Goal: Task Accomplishment & Management: Manage account settings

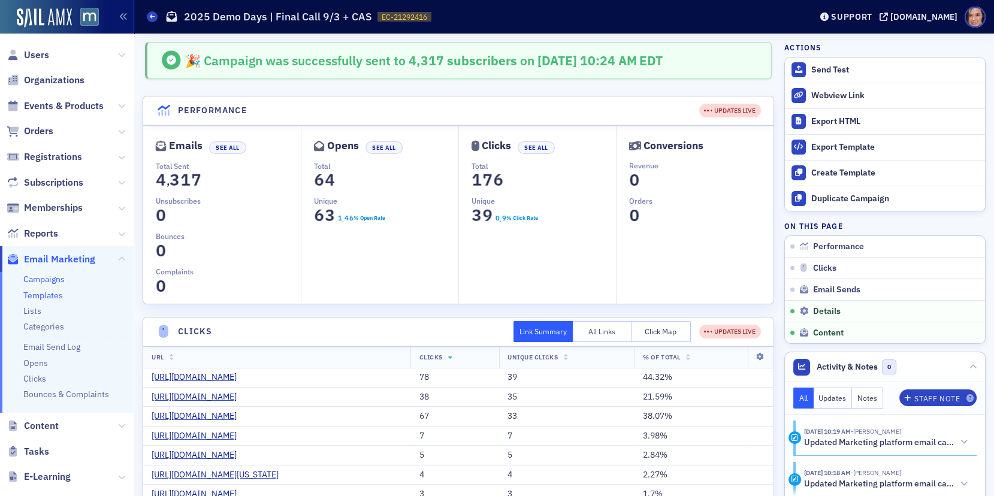
scroll to position [1517, 0]
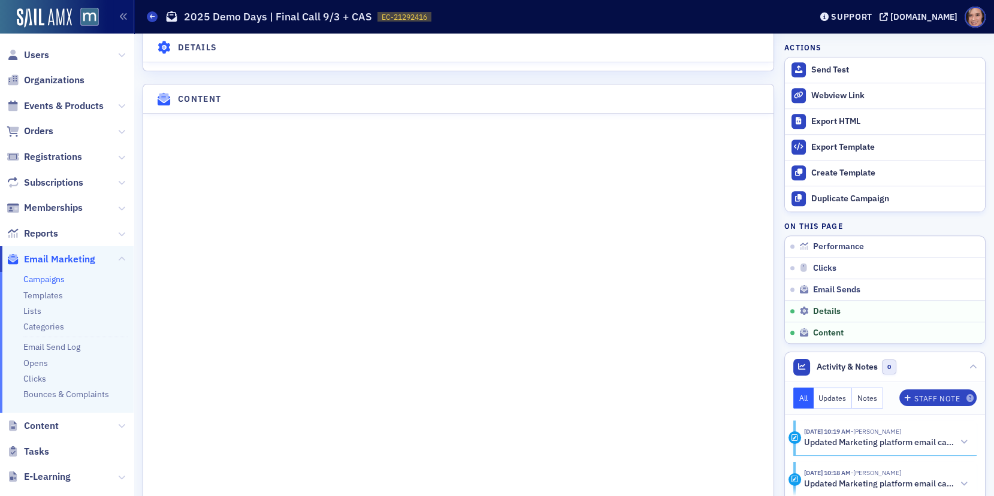
click at [46, 282] on link "Campaigns" at bounding box center [43, 279] width 41 height 11
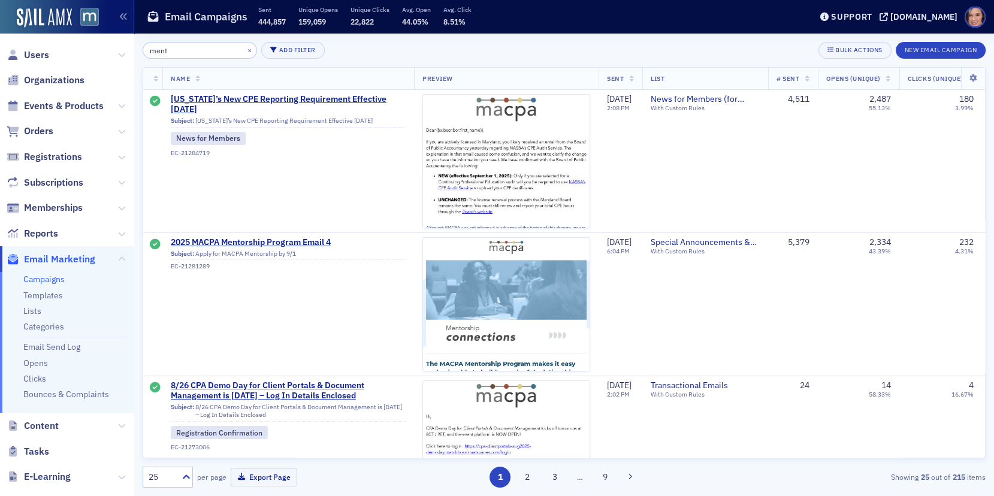
type input "ment"
click at [245, 53] on button "×" at bounding box center [250, 49] width 11 height 11
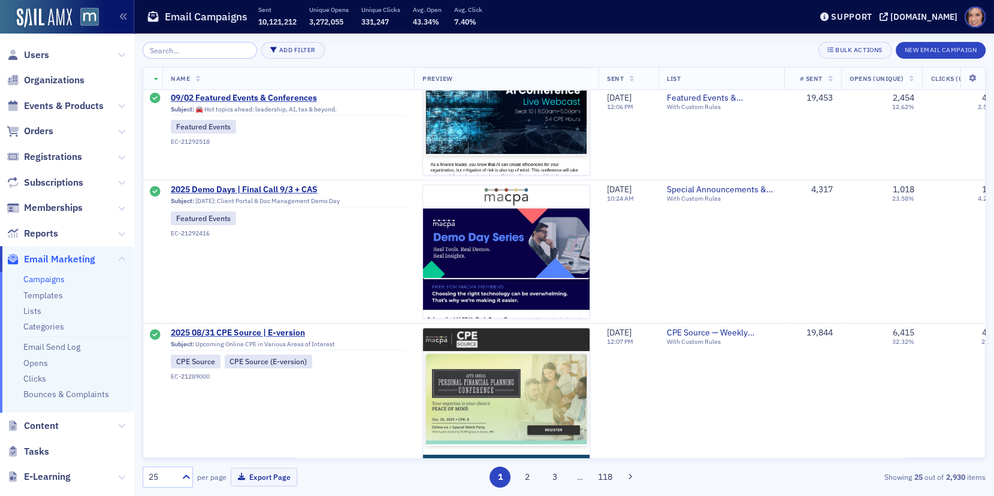
scroll to position [496, 0]
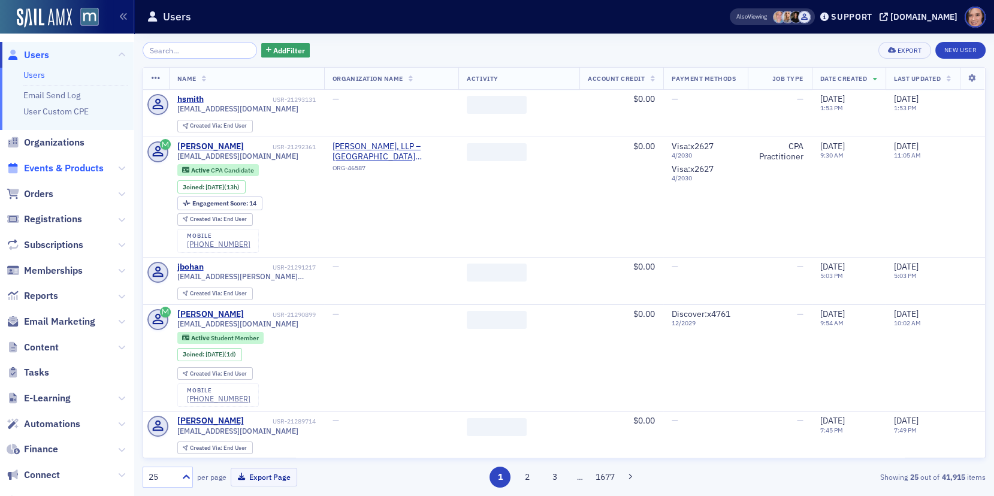
click at [100, 170] on span "Events & Products" at bounding box center [64, 168] width 80 height 13
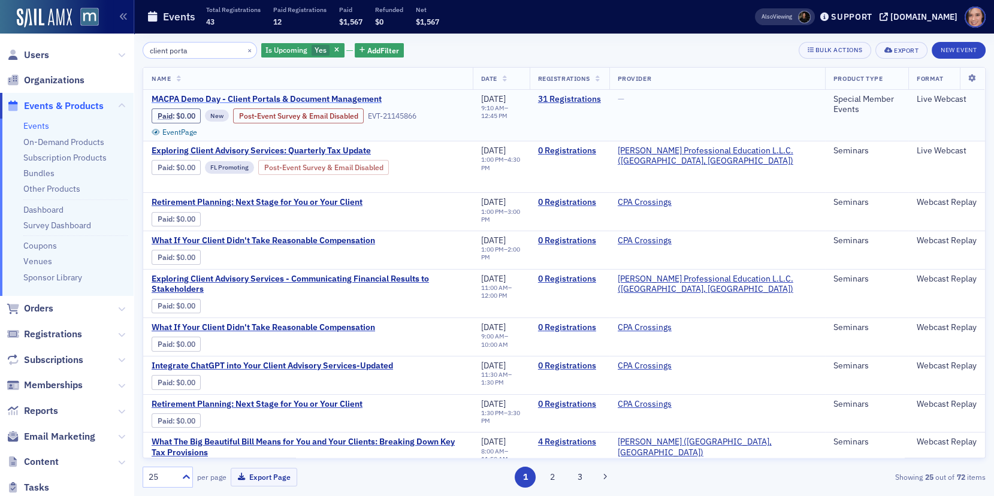
type input "client porta"
click at [293, 98] on span "MACPA Demo Day - Client Portals & Document Management" at bounding box center [267, 99] width 230 height 11
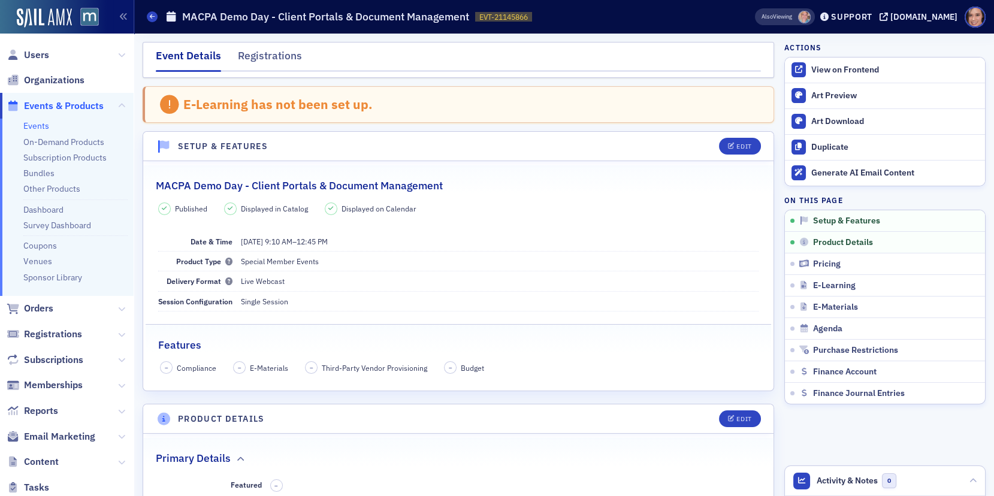
scroll to position [463, 0]
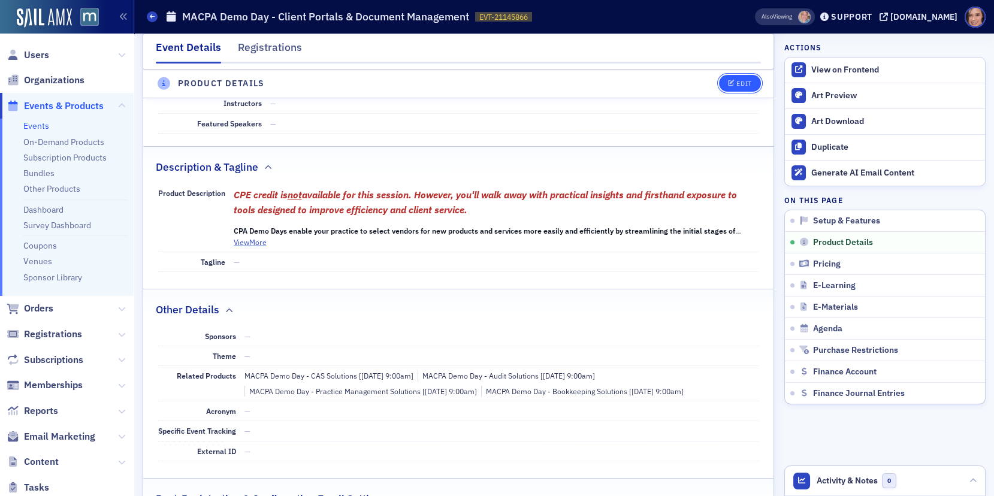
click at [739, 88] on button "Edit" at bounding box center [739, 84] width 41 height 17
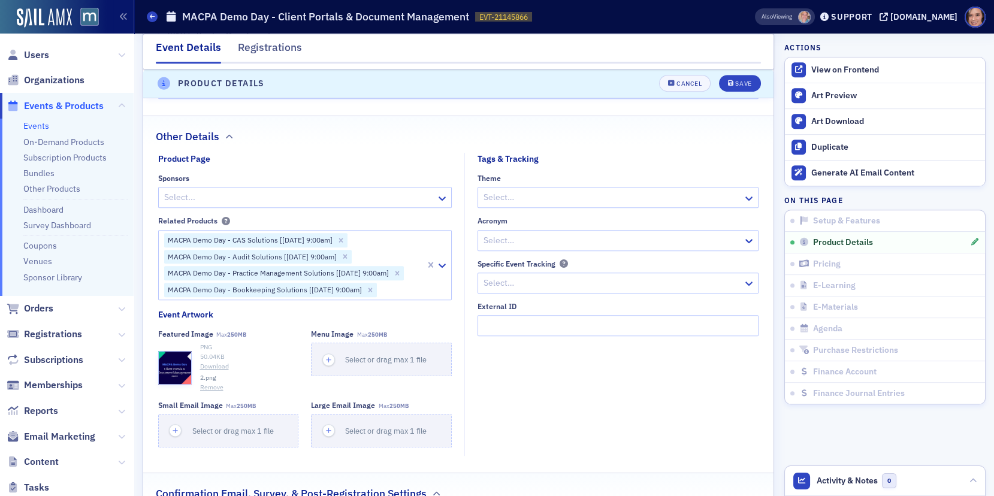
scroll to position [1339, 0]
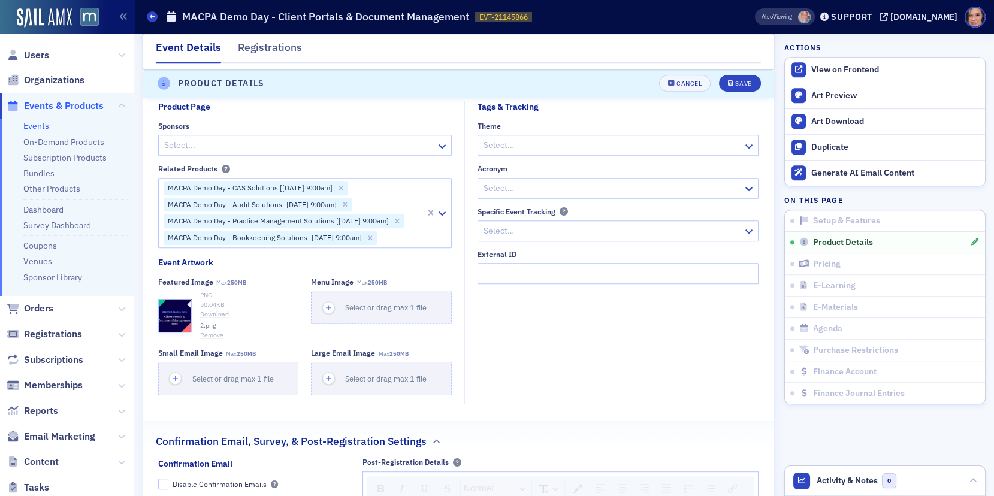
click at [217, 331] on button "Remove" at bounding box center [211, 336] width 23 height 10
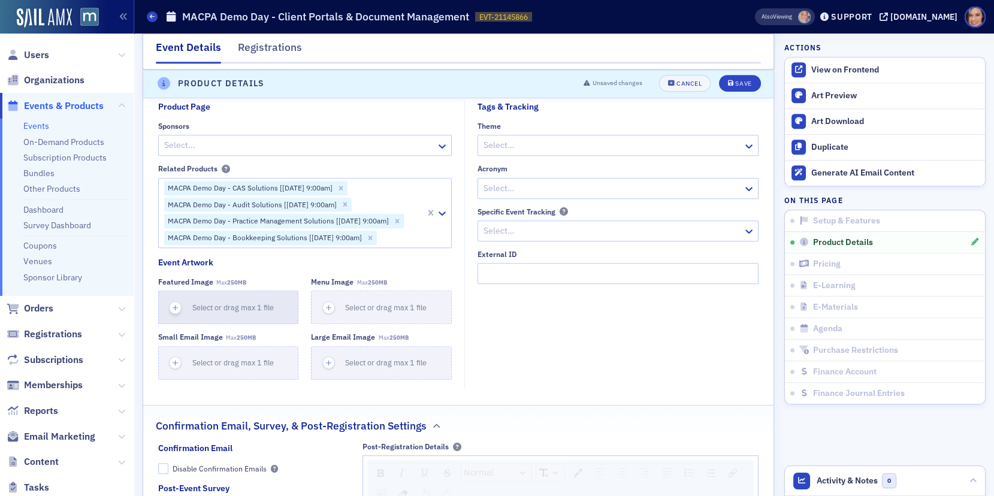
click at [185, 313] on div "button" at bounding box center [176, 307] width 34 height 32
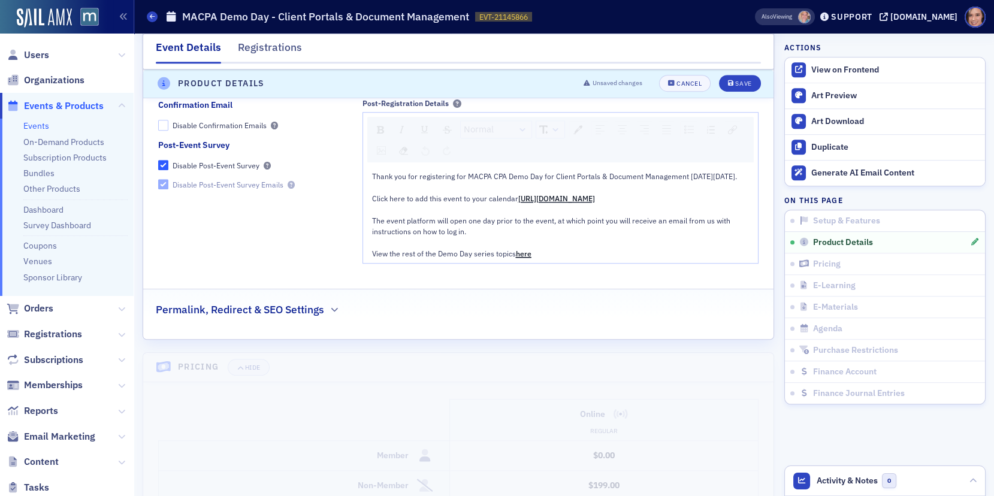
scroll to position [1734, 0]
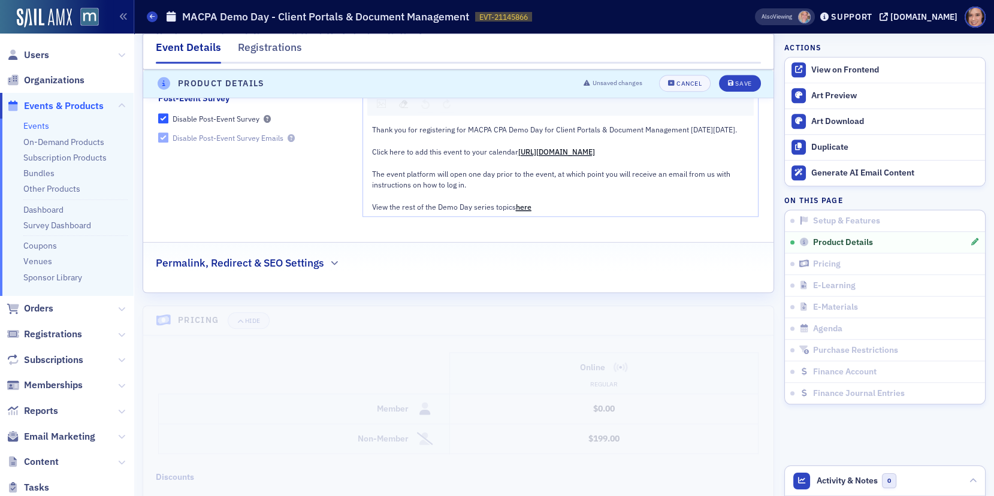
click at [290, 271] on h2 "Permalink, Redirect & SEO Settings" at bounding box center [240, 263] width 168 height 16
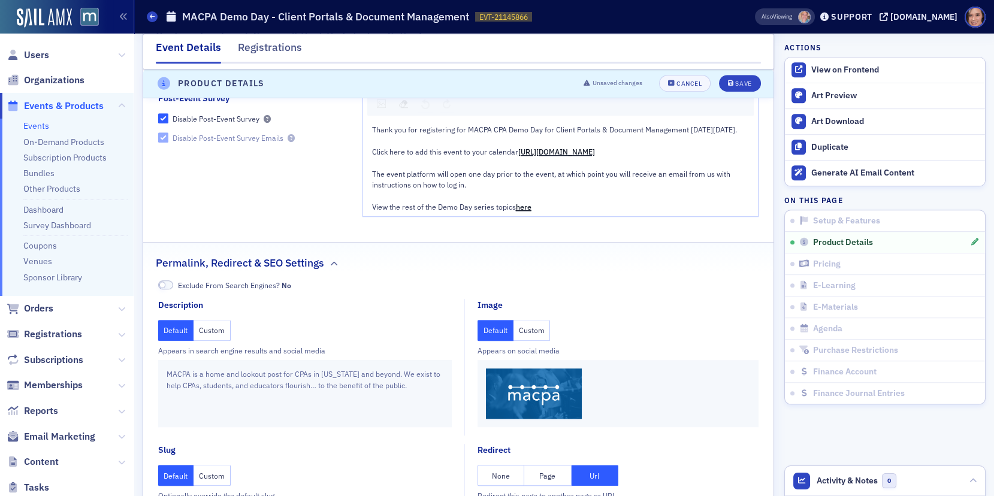
click at [532, 332] on button "Custom" at bounding box center [532, 330] width 37 height 21
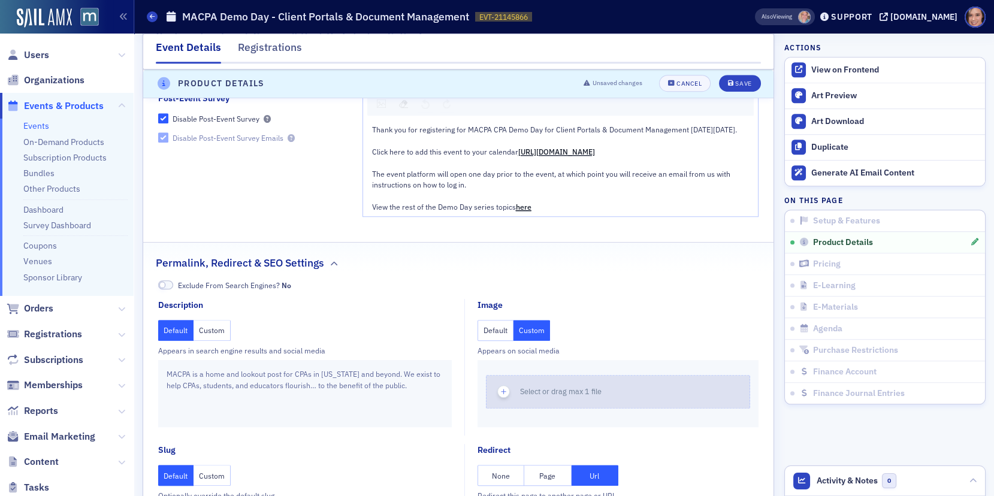
click at [559, 388] on button "Select or drag max 1 file" at bounding box center [618, 392] width 264 height 34
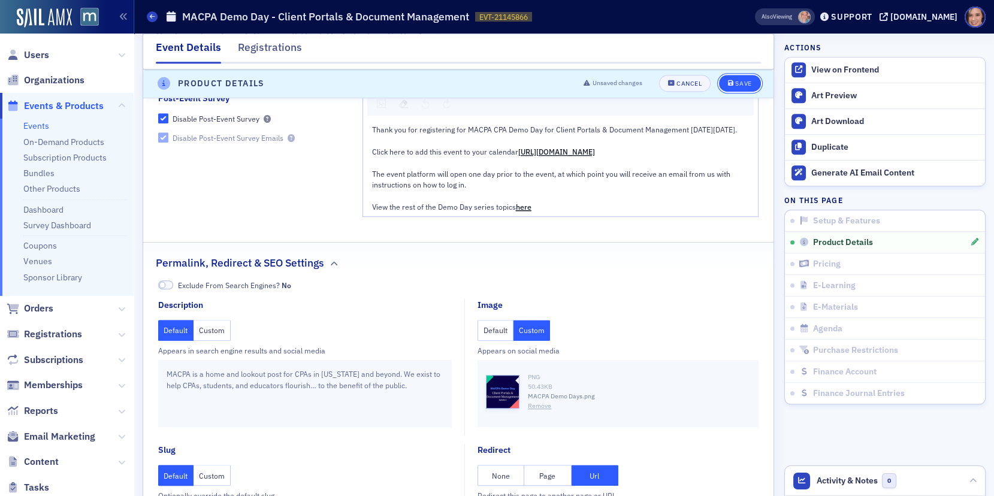
click at [731, 80] on button "Save" at bounding box center [739, 84] width 41 height 17
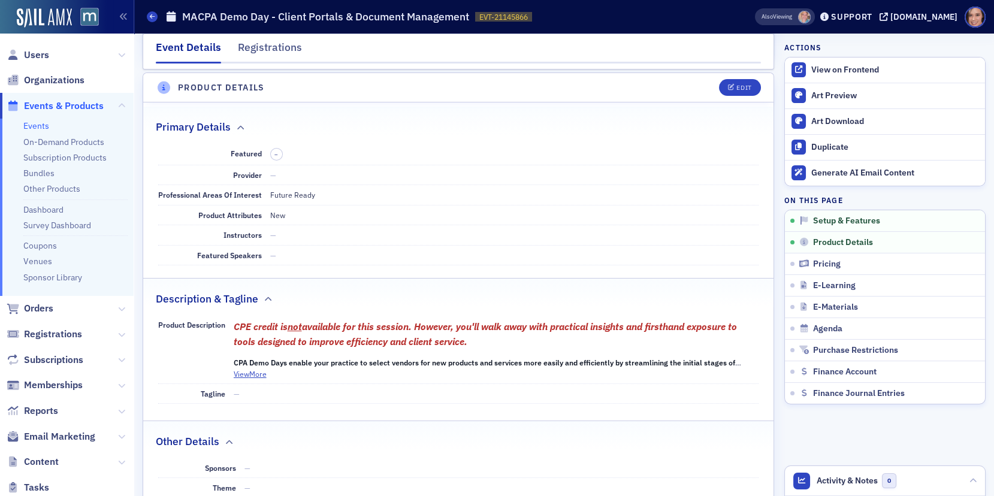
scroll to position [0, 0]
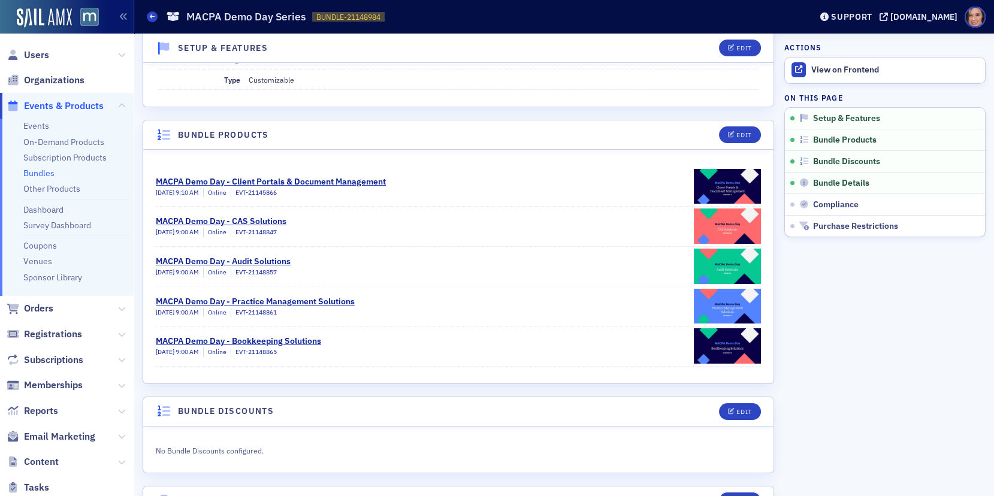
scroll to position [522, 0]
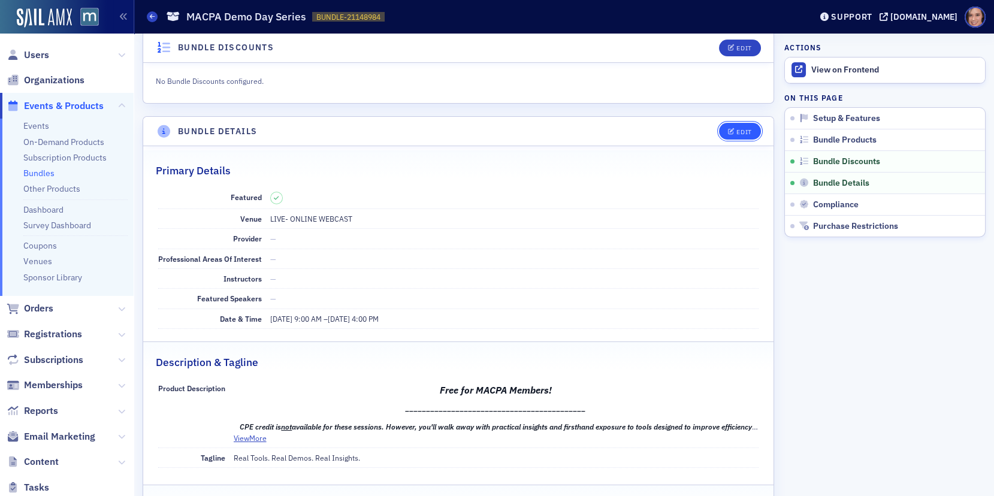
click at [739, 129] on div "Edit" at bounding box center [744, 132] width 15 height 7
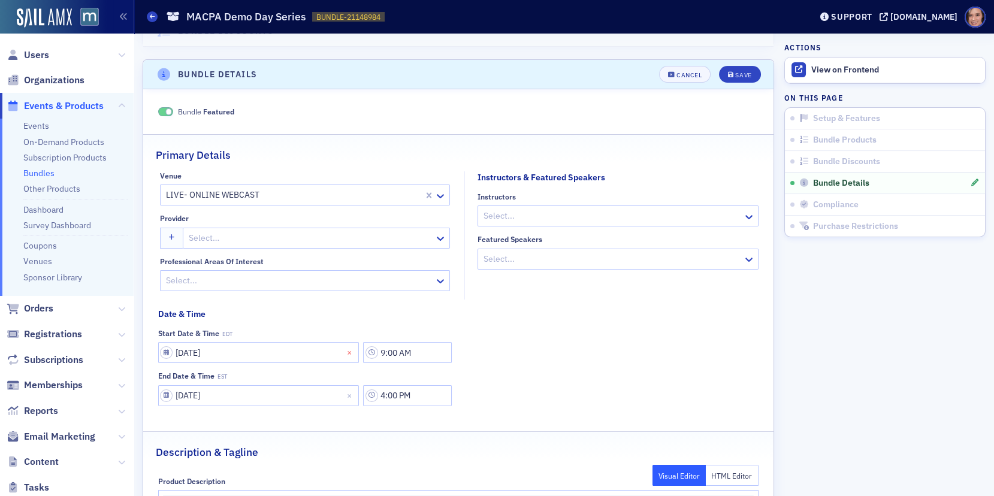
scroll to position [595, 0]
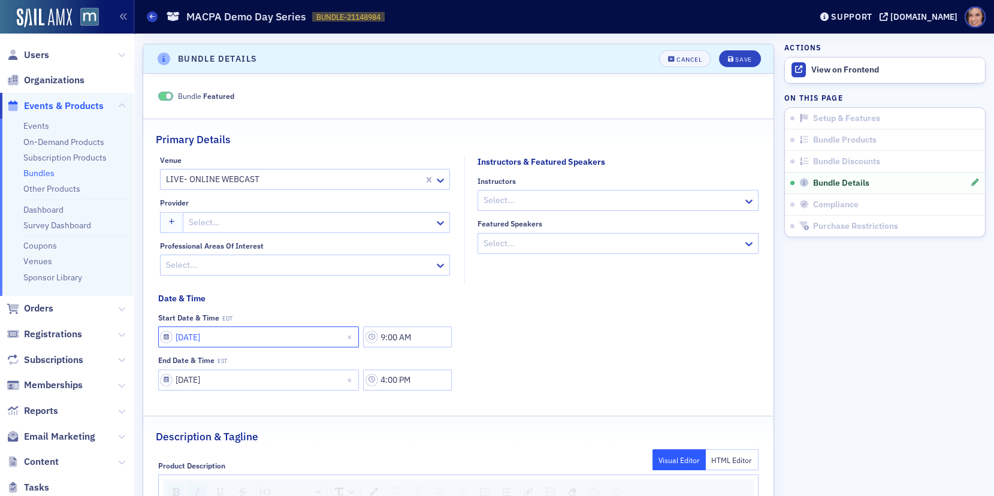
click at [207, 327] on input "09/02/2025" at bounding box center [258, 337] width 201 height 21
select select "8"
select select "2025"
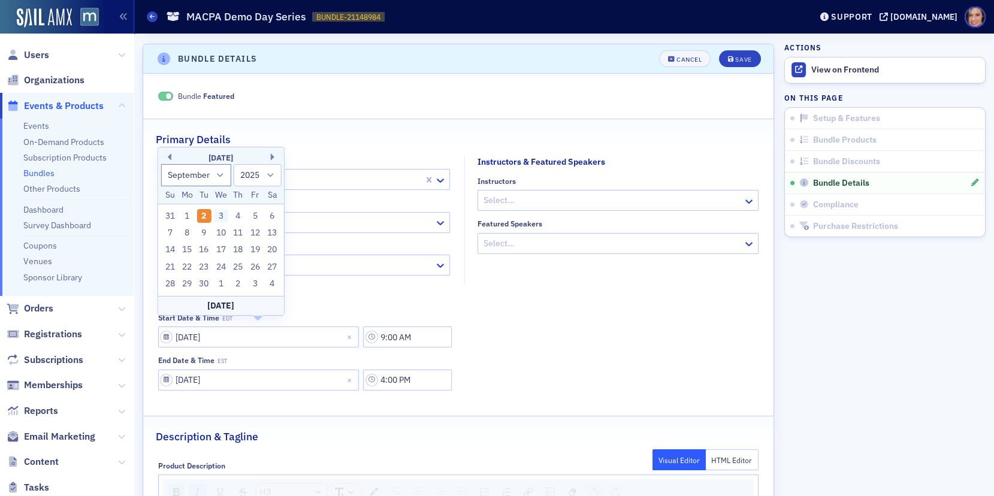
click at [216, 220] on div "3" at bounding box center [221, 216] width 14 height 14
type input "09/03/2025"
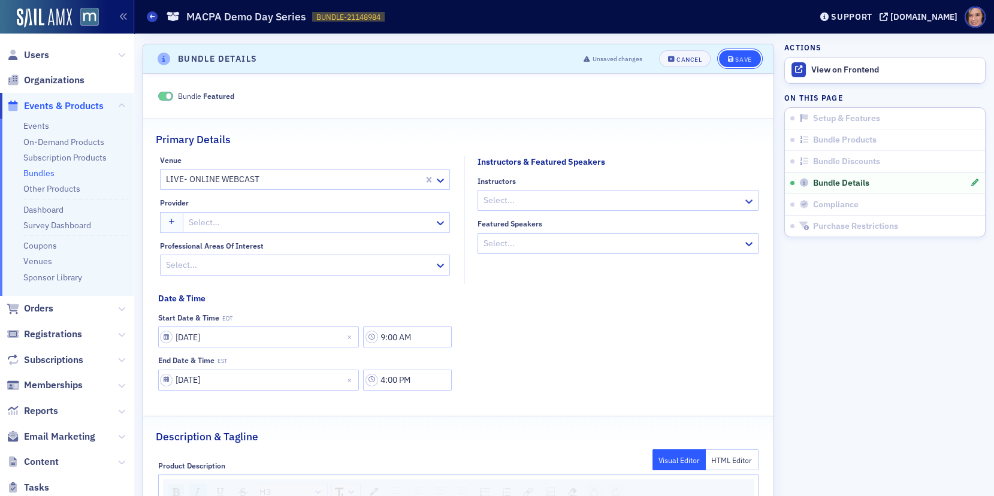
click at [735, 56] on span "Save" at bounding box center [739, 59] width 23 height 7
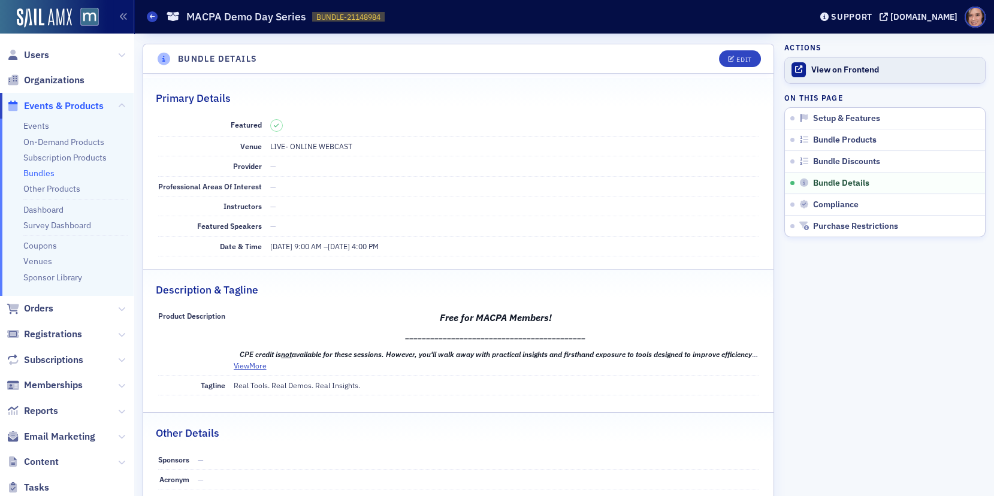
click at [833, 73] on div "View on Frontend" at bounding box center [896, 70] width 168 height 11
